Goal: Task Accomplishment & Management: Manage account settings

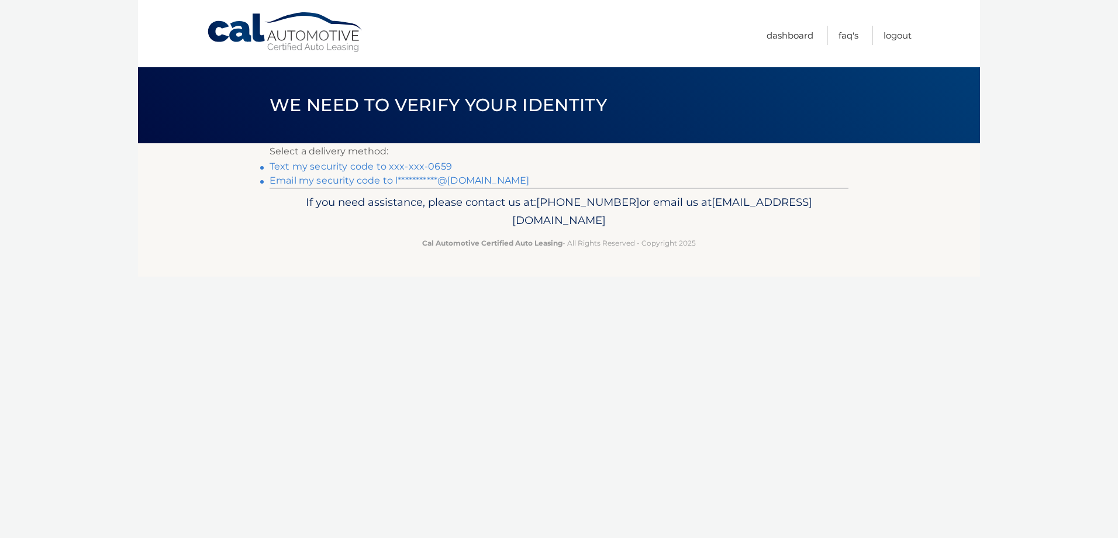
click at [381, 167] on link "Text my security code to xxx-xxx-0659" at bounding box center [361, 166] width 182 height 11
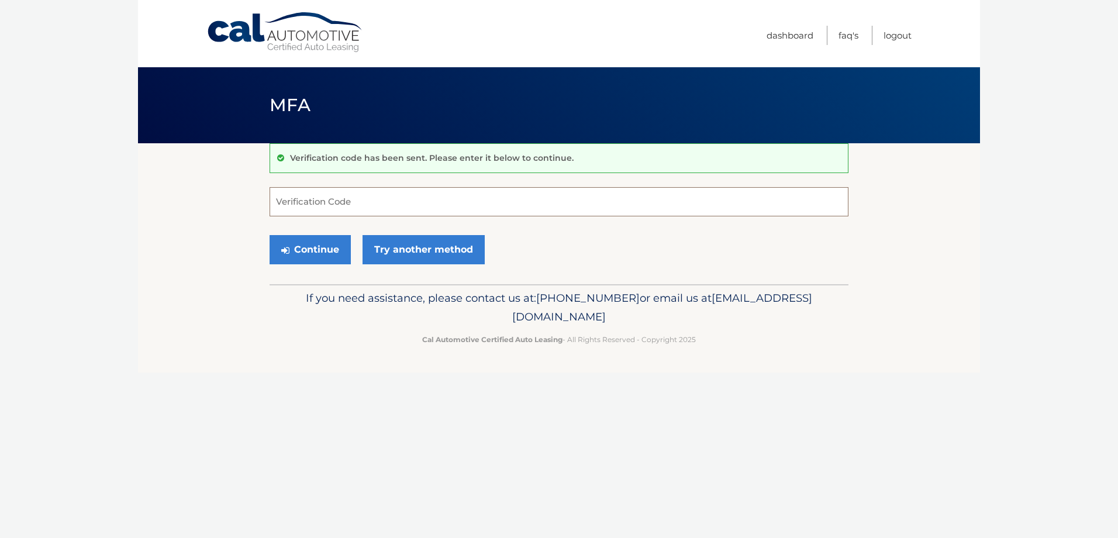
click at [445, 187] on input "Verification Code" at bounding box center [559, 201] width 579 height 29
type input "050750"
click at [270, 235] on button "Continue" at bounding box center [310, 249] width 81 height 29
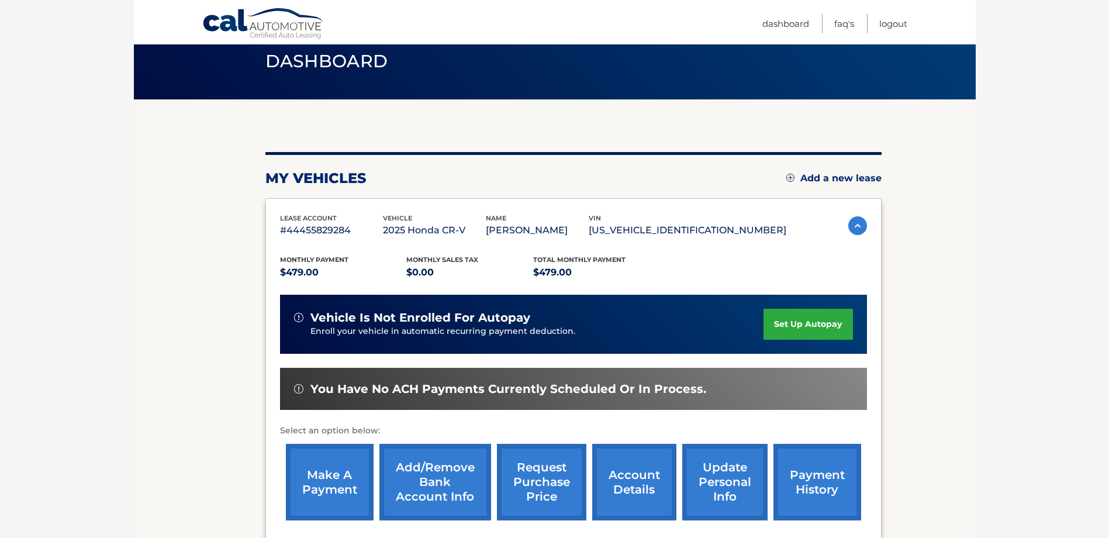
scroll to position [175, 0]
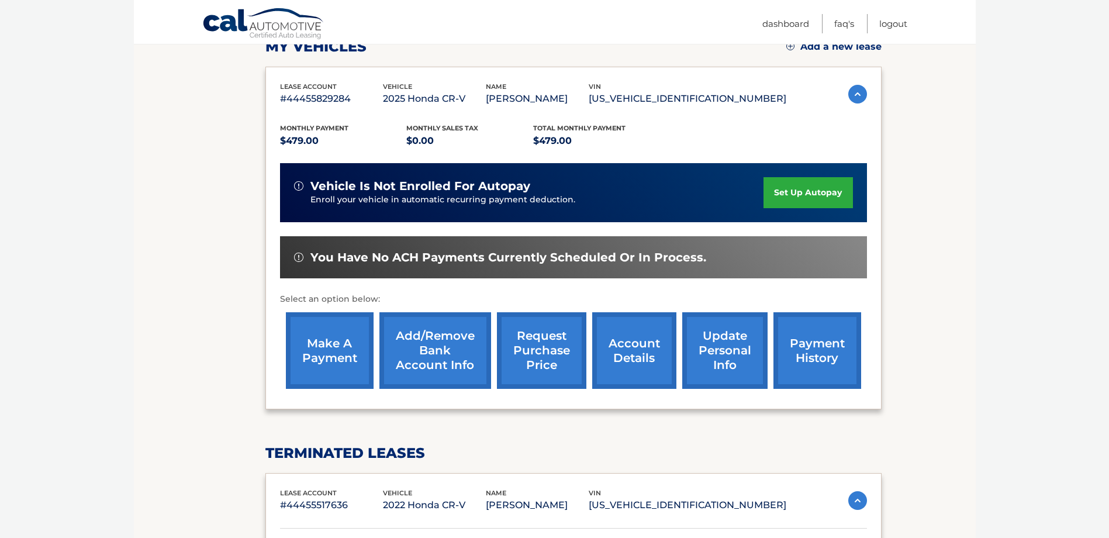
click at [319, 344] on link "make a payment" at bounding box center [330, 350] width 88 height 77
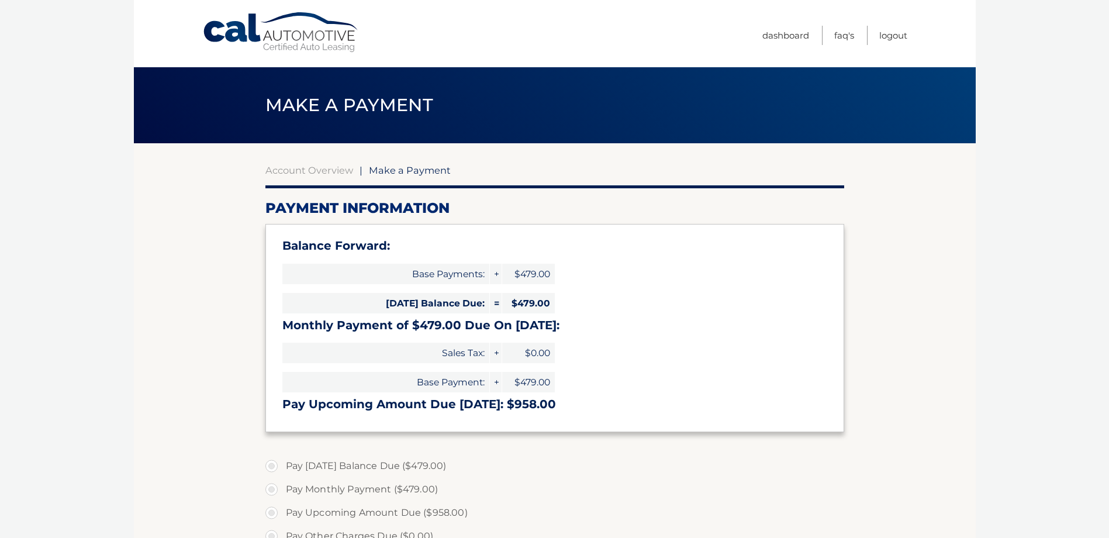
select select "MzUyNmFkYzQtZDlmMS00MjRkLTlmNTktNTJkMTFlMmIxYTU1"
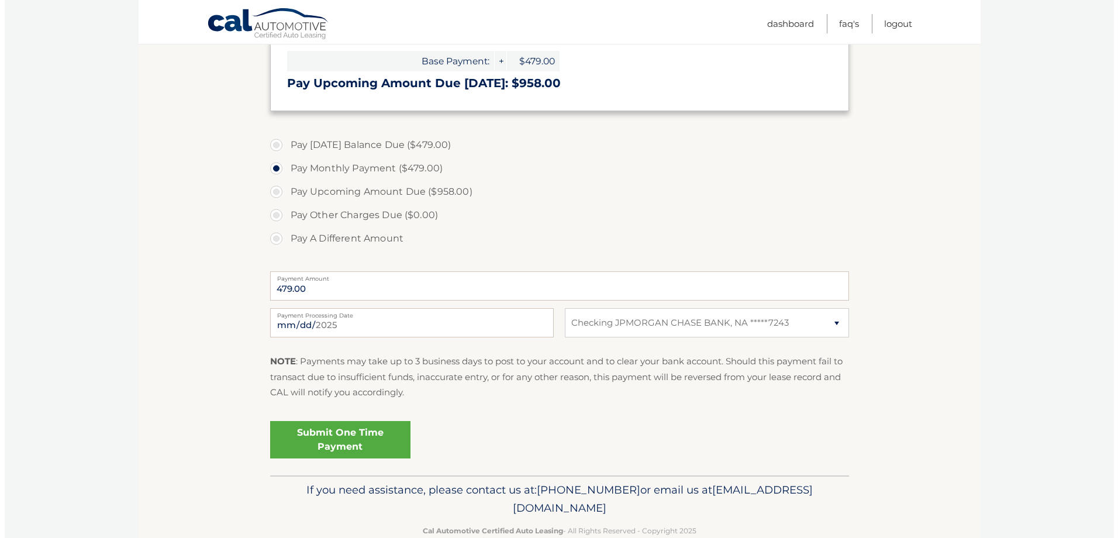
scroll to position [347, 0]
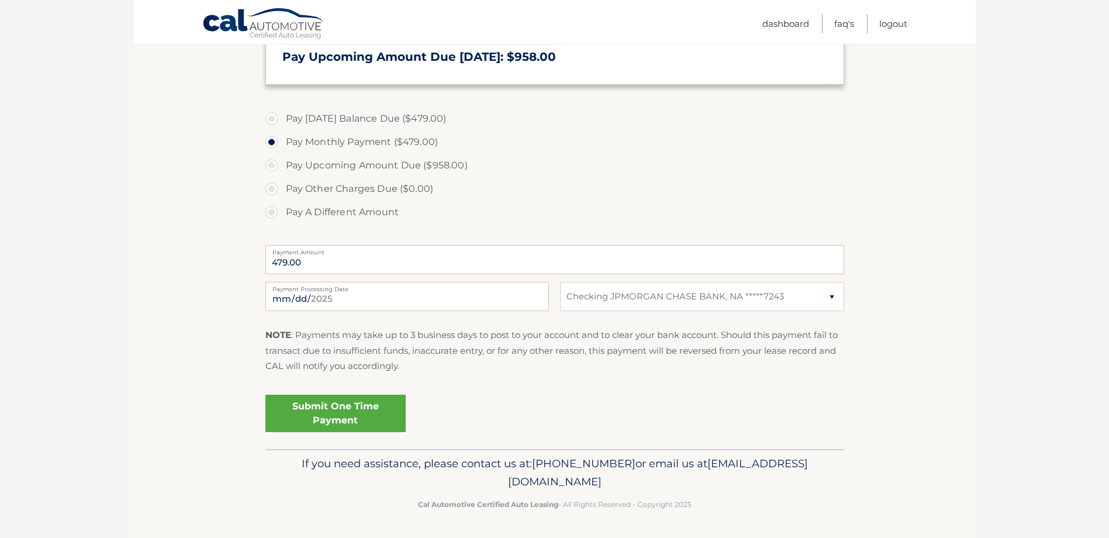
click at [363, 416] on link "Submit One Time Payment" at bounding box center [335, 413] width 140 height 37
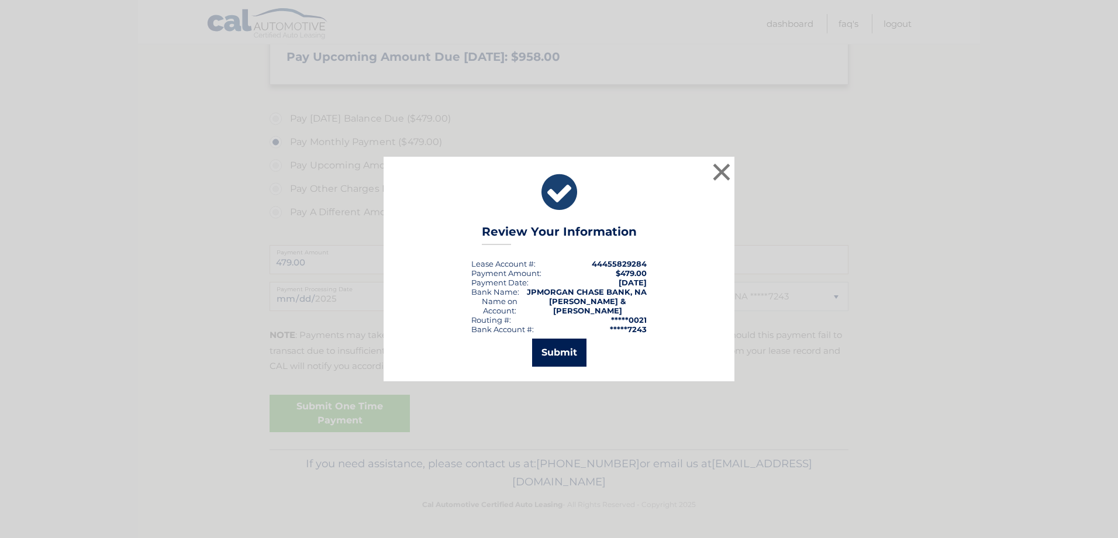
click at [560, 344] on button "Submit" at bounding box center [559, 353] width 54 height 28
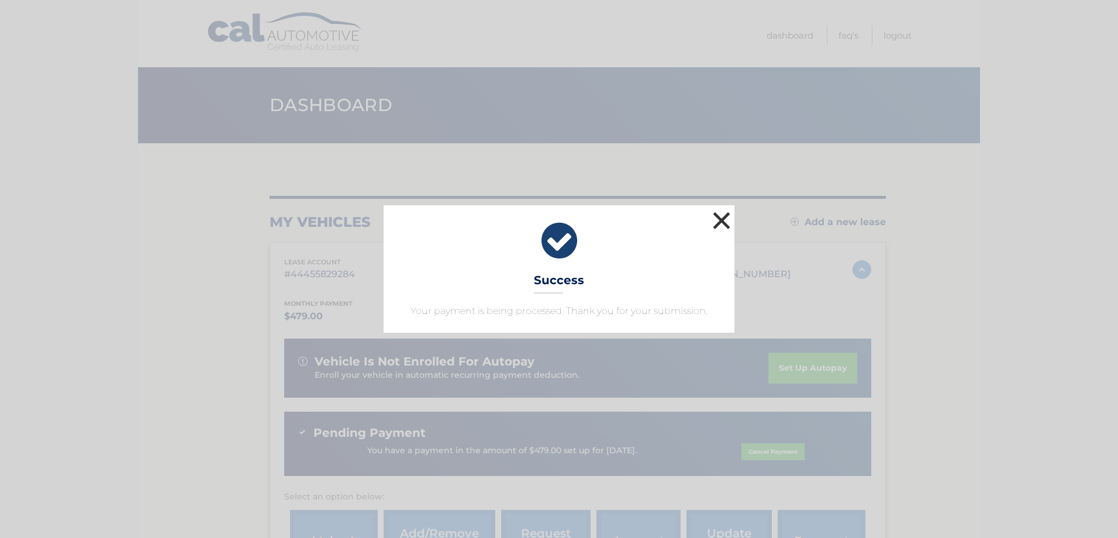
click at [723, 225] on button "×" at bounding box center [721, 220] width 23 height 23
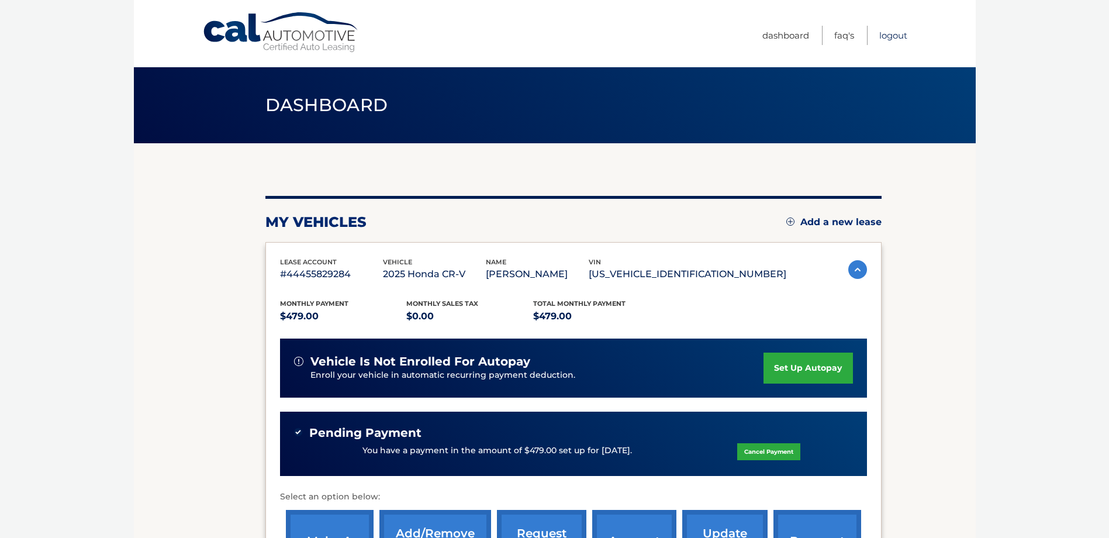
click at [891, 31] on link "Logout" at bounding box center [893, 35] width 28 height 19
